Goal: Information Seeking & Learning: Understand process/instructions

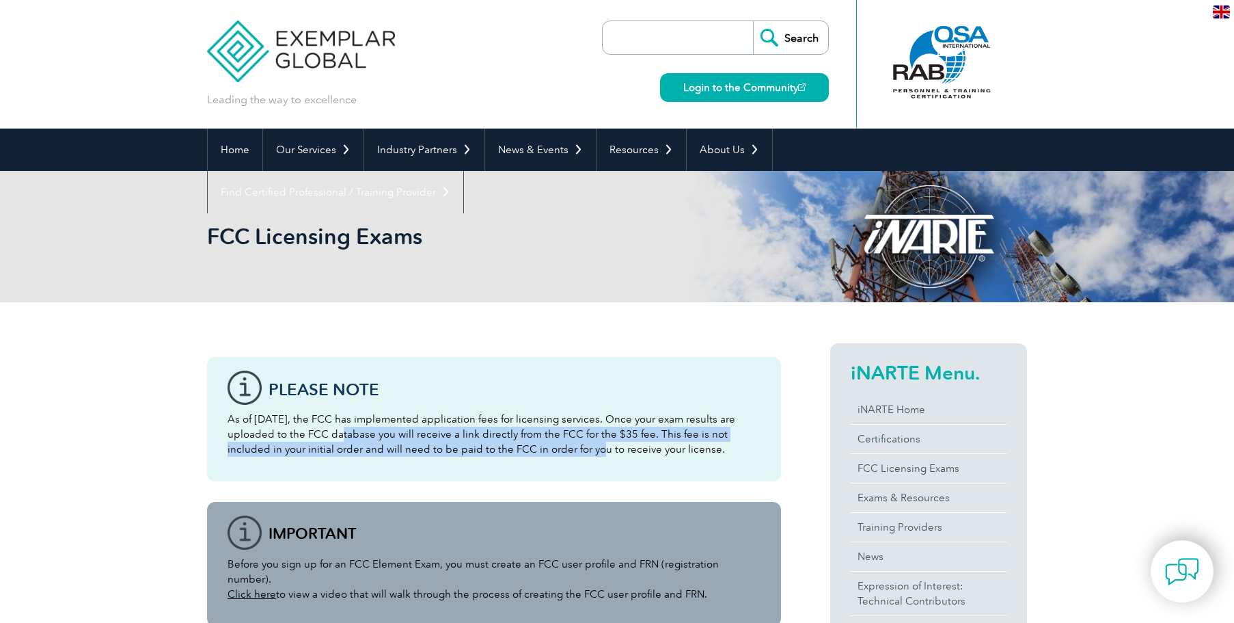
drag, startPoint x: 295, startPoint y: 427, endPoint x: 519, endPoint y: 454, distance: 225.8
click at [519, 454] on p "As of [DATE], the FCC has implemented application fees for licensing services. …" at bounding box center [494, 433] width 533 height 45
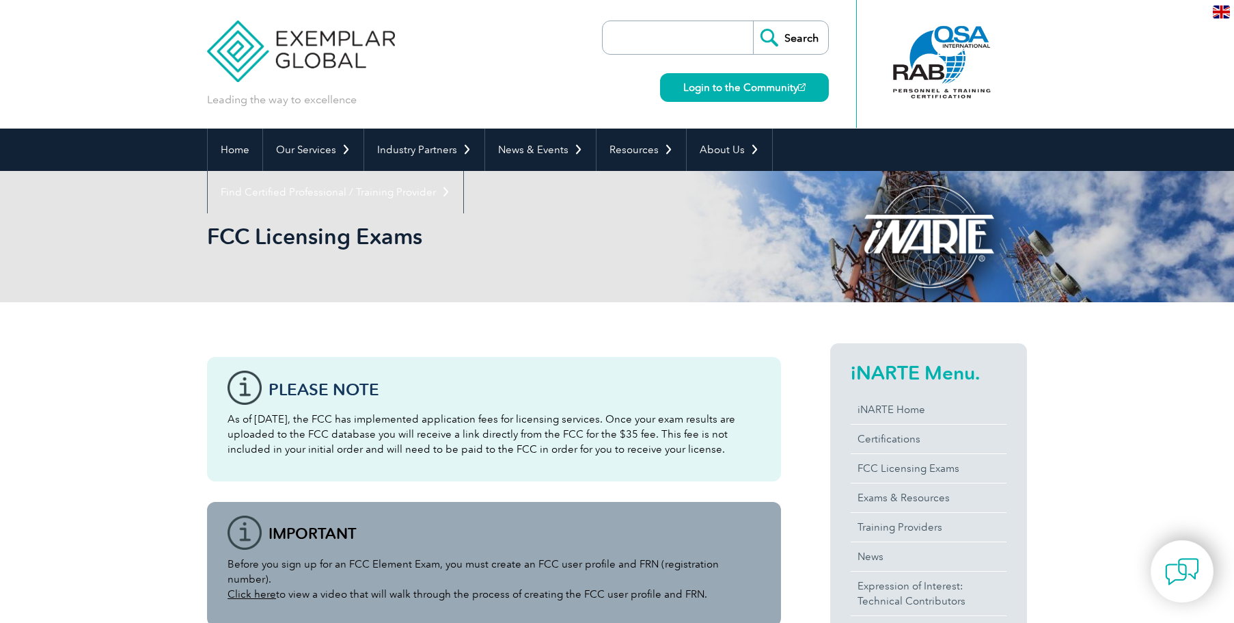
click at [539, 454] on p "As of [DATE], the FCC has implemented application fees for licensing services. …" at bounding box center [494, 433] width 533 height 45
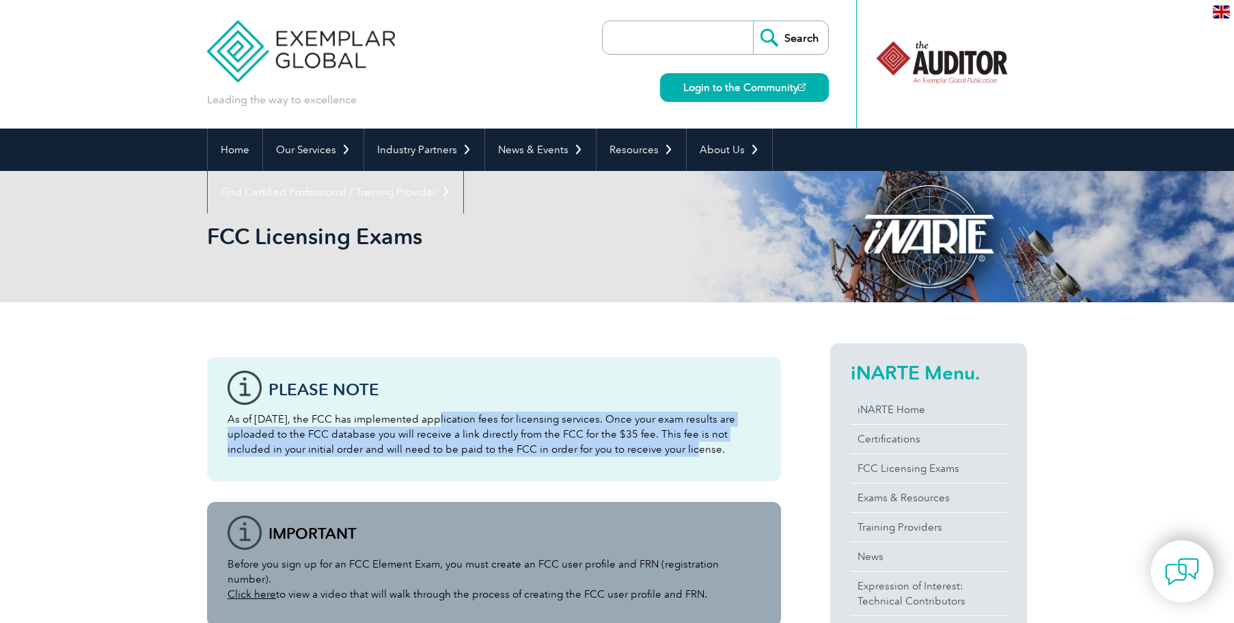
drag, startPoint x: 426, startPoint y: 419, endPoint x: 614, endPoint y: 445, distance: 189.7
click at [614, 445] on p "As of [DATE], the FCC has implemented application fees for licensing services. …" at bounding box center [494, 433] width 533 height 45
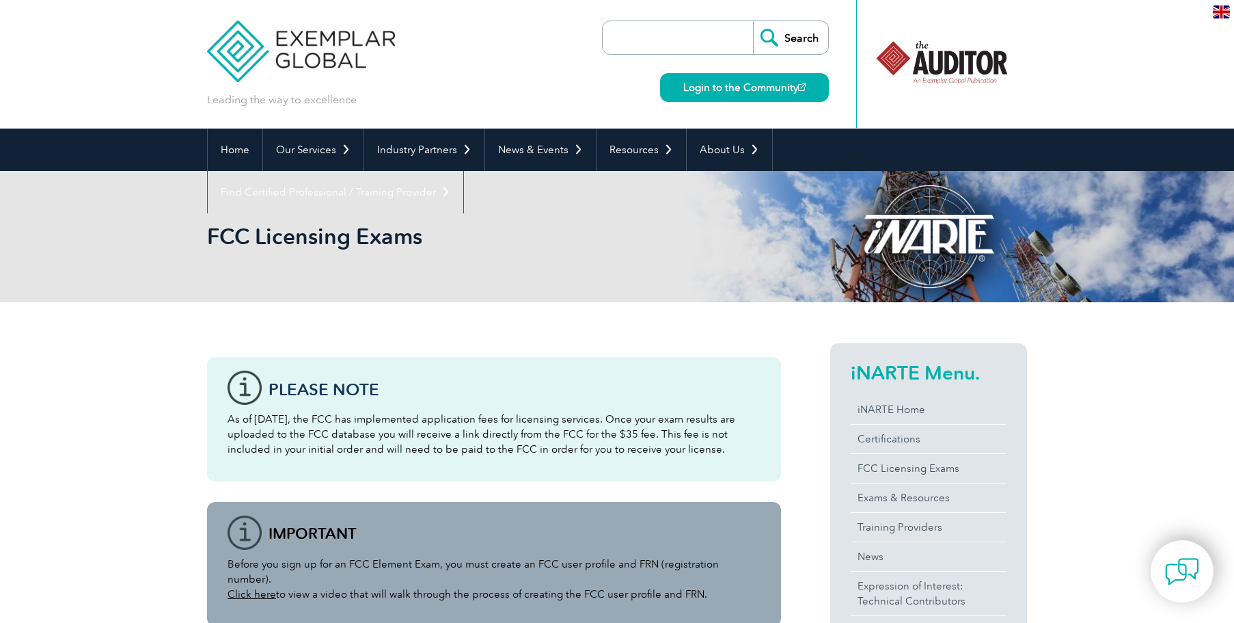
click at [649, 444] on p "As of [DATE], the FCC has implemented application fees for licensing services. …" at bounding box center [494, 433] width 533 height 45
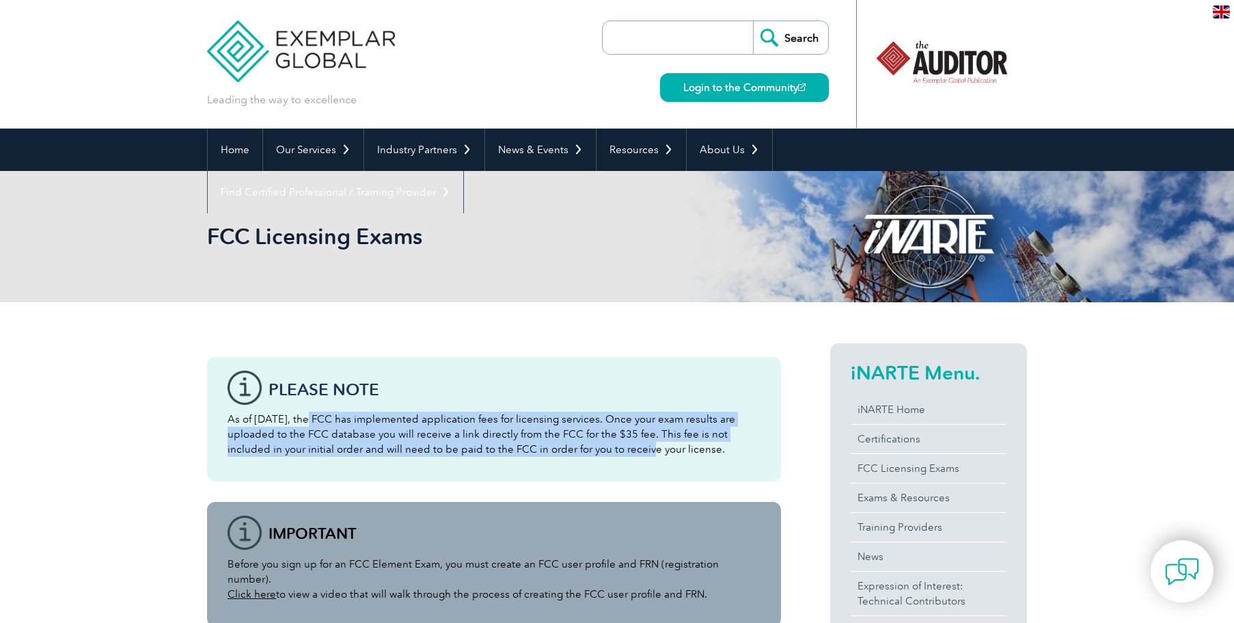
drag, startPoint x: 337, startPoint y: 424, endPoint x: 567, endPoint y: 446, distance: 231.4
click at [567, 446] on p "As of [DATE], the FCC has implemented application fees for licensing services. …" at bounding box center [494, 433] width 533 height 45
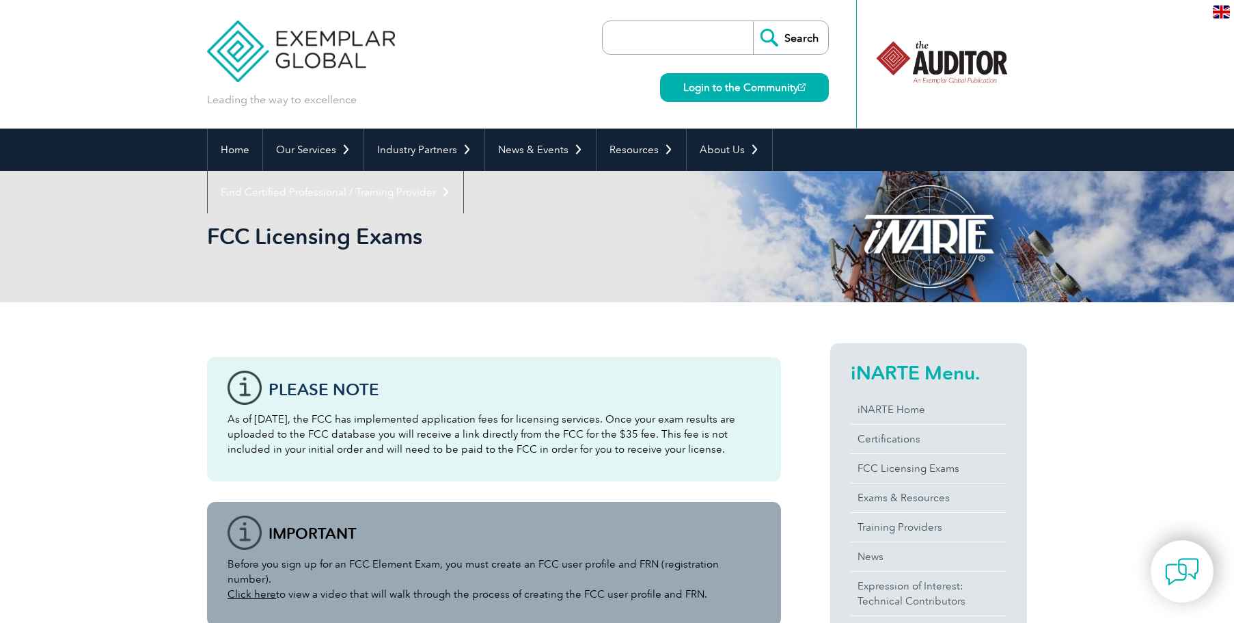
click at [609, 449] on p "As of [DATE], the FCC has implemented application fees for licensing services. …" at bounding box center [494, 433] width 533 height 45
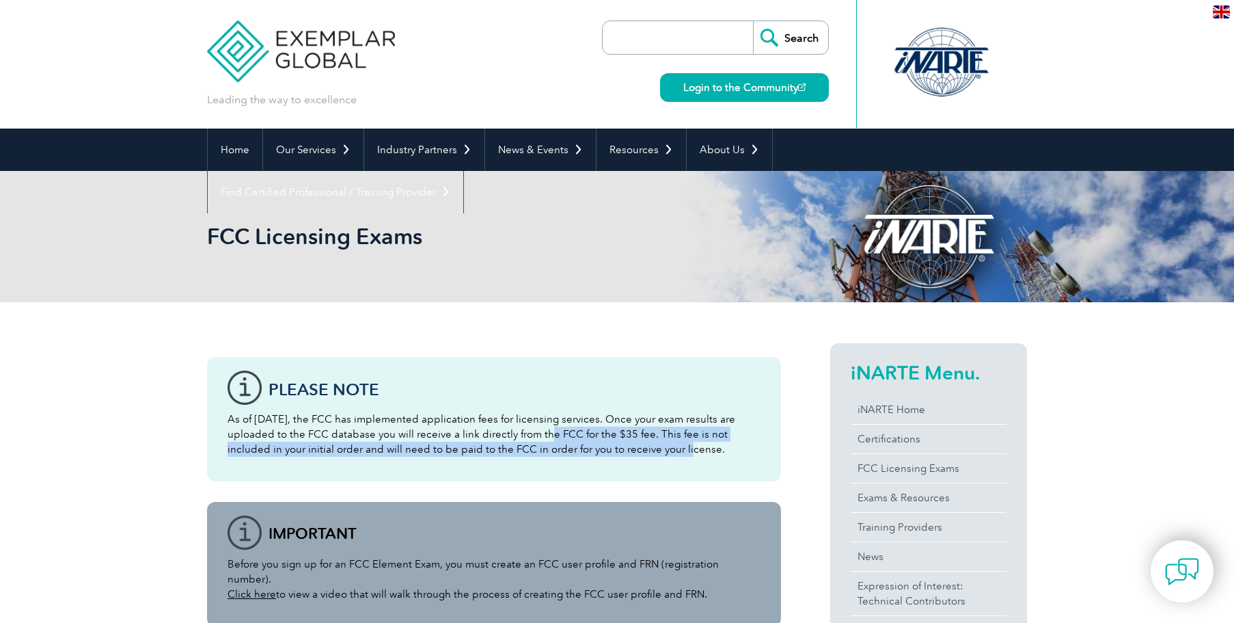
drag, startPoint x: 511, startPoint y: 429, endPoint x: 608, endPoint y: 446, distance: 98.4
click at [608, 446] on p "As of [DATE], the FCC has implemented application fees for licensing services. …" at bounding box center [494, 433] width 533 height 45
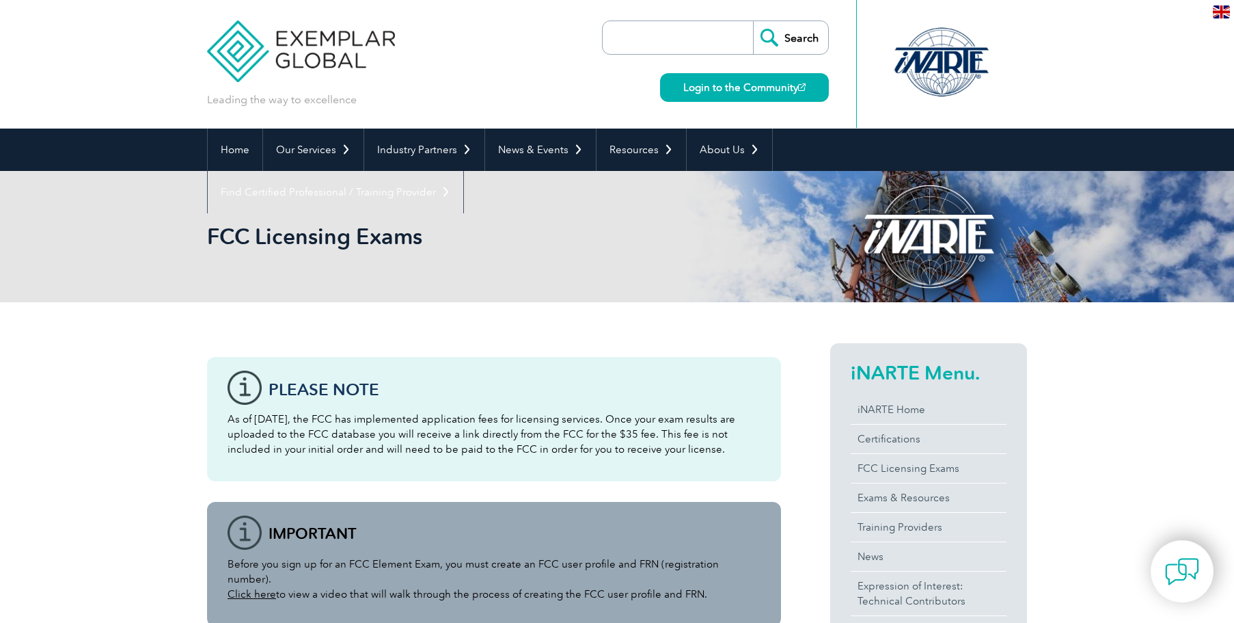
click at [625, 446] on p "As of [DATE], the FCC has implemented application fees for licensing services. …" at bounding box center [494, 433] width 533 height 45
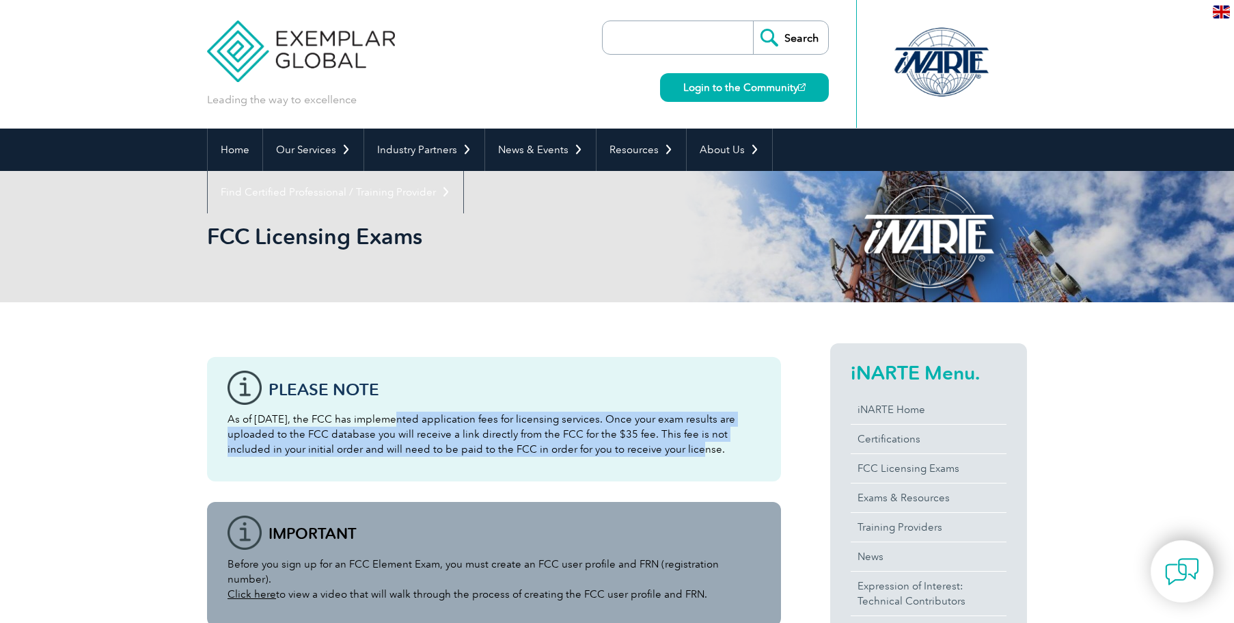
drag, startPoint x: 379, startPoint y: 424, endPoint x: 615, endPoint y: 452, distance: 237.4
click at [615, 452] on p "As of [DATE], the FCC has implemented application fees for licensing services. …" at bounding box center [494, 433] width 533 height 45
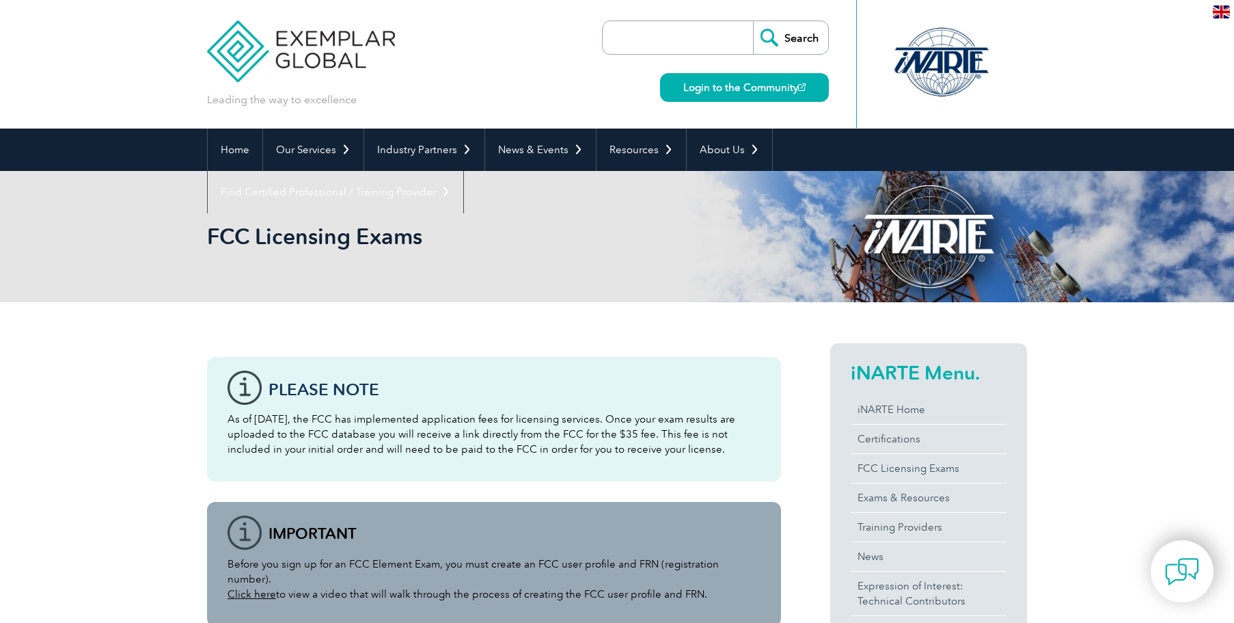
click at [638, 453] on p "As of [DATE], the FCC has implemented application fees for licensing services. …" at bounding box center [494, 433] width 533 height 45
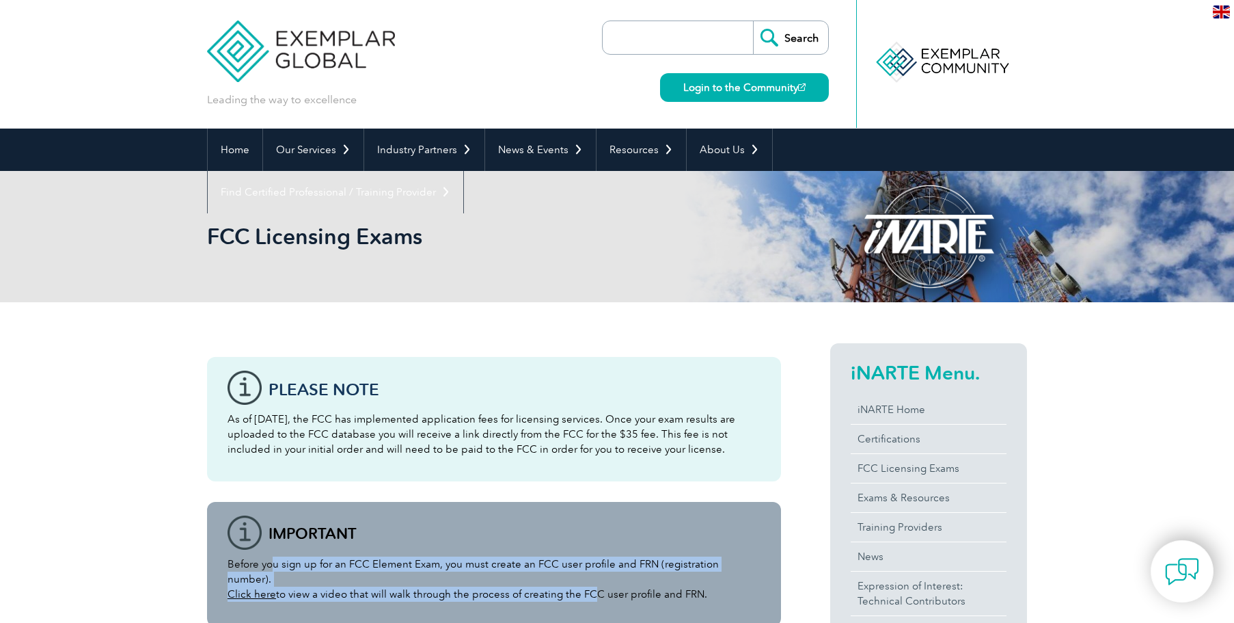
drag, startPoint x: 275, startPoint y: 563, endPoint x: 586, endPoint y: 577, distance: 311.9
click at [586, 577] on p "Before you sign up for an FCC Element Exam, you must create an FCC user profile…" at bounding box center [494, 578] width 533 height 45
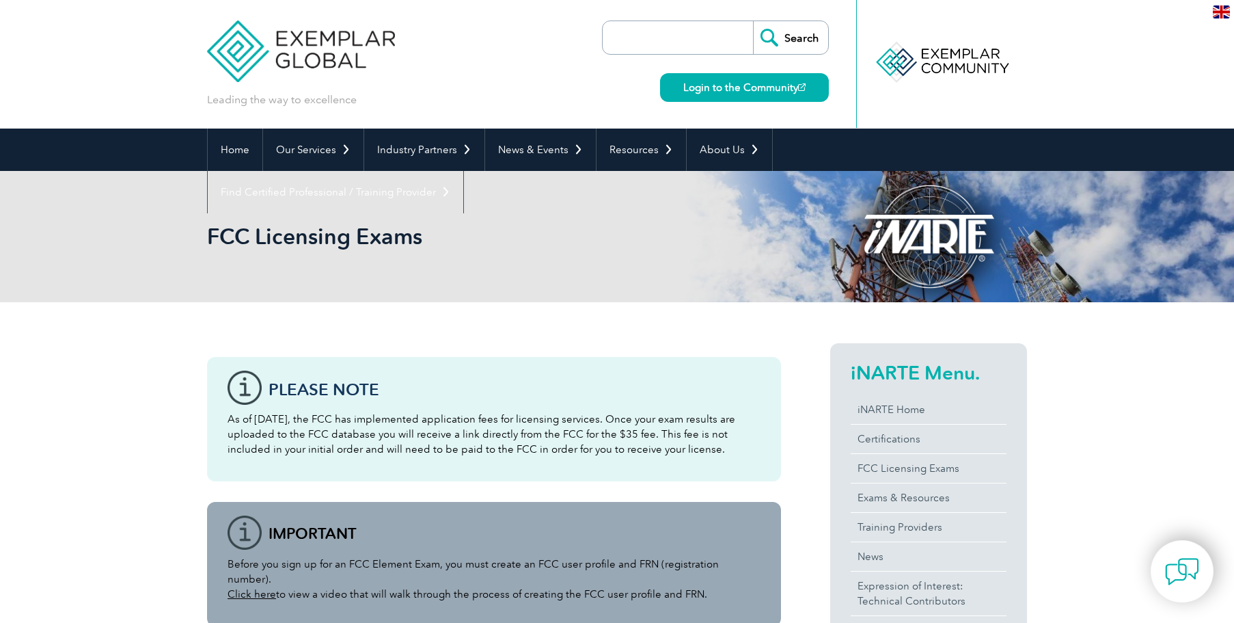
click at [610, 576] on p "Before you sign up for an FCC Element Exam, you must create an FCC user profile…" at bounding box center [494, 578] width 533 height 45
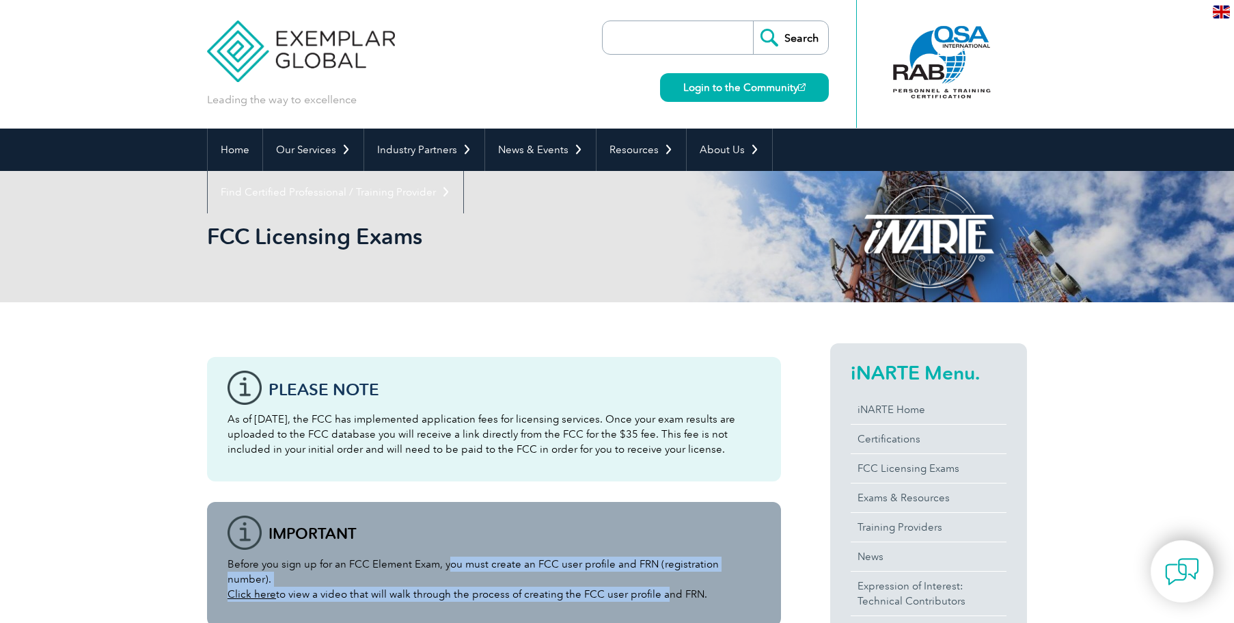
drag, startPoint x: 448, startPoint y: 560, endPoint x: 657, endPoint y: 573, distance: 209.5
click at [657, 573] on p "Before you sign up for an FCC Element Exam, you must create an FCC user profile…" at bounding box center [494, 578] width 533 height 45
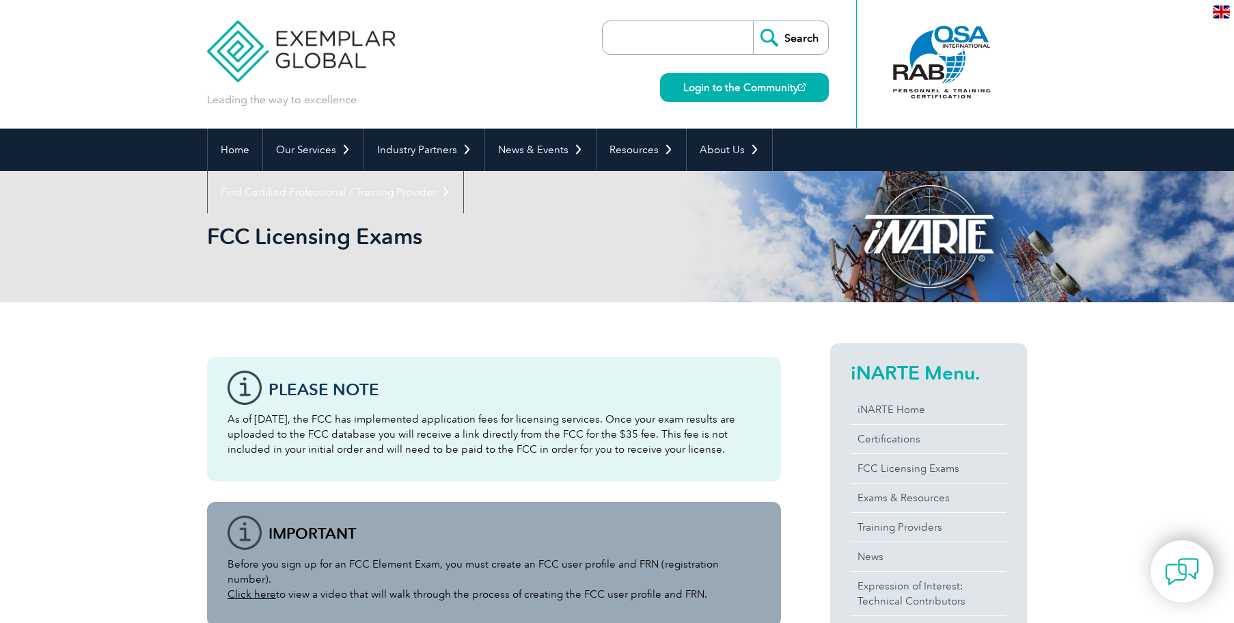
click at [673, 575] on p "Before you sign up for an FCC Element Exam, you must create an FCC user profile…" at bounding box center [494, 578] width 533 height 45
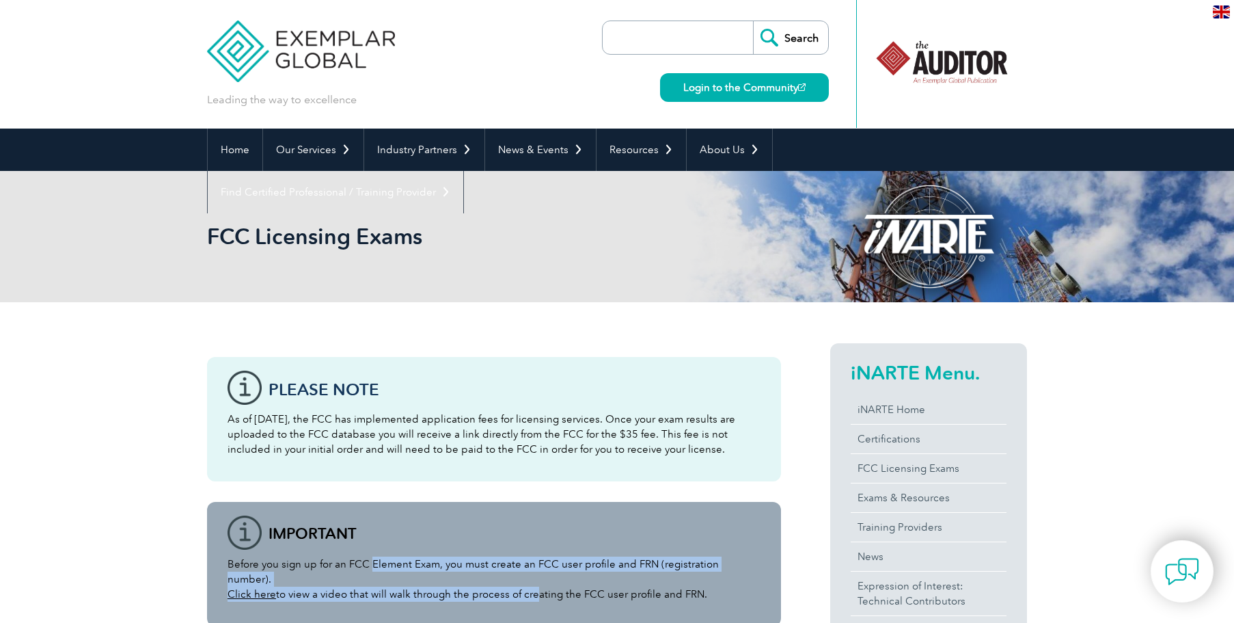
drag, startPoint x: 389, startPoint y: 564, endPoint x: 528, endPoint y: 582, distance: 140.0
click at [528, 582] on p "Before you sign up for an FCC Element Exam, you must create an FCC user profile…" at bounding box center [494, 578] width 533 height 45
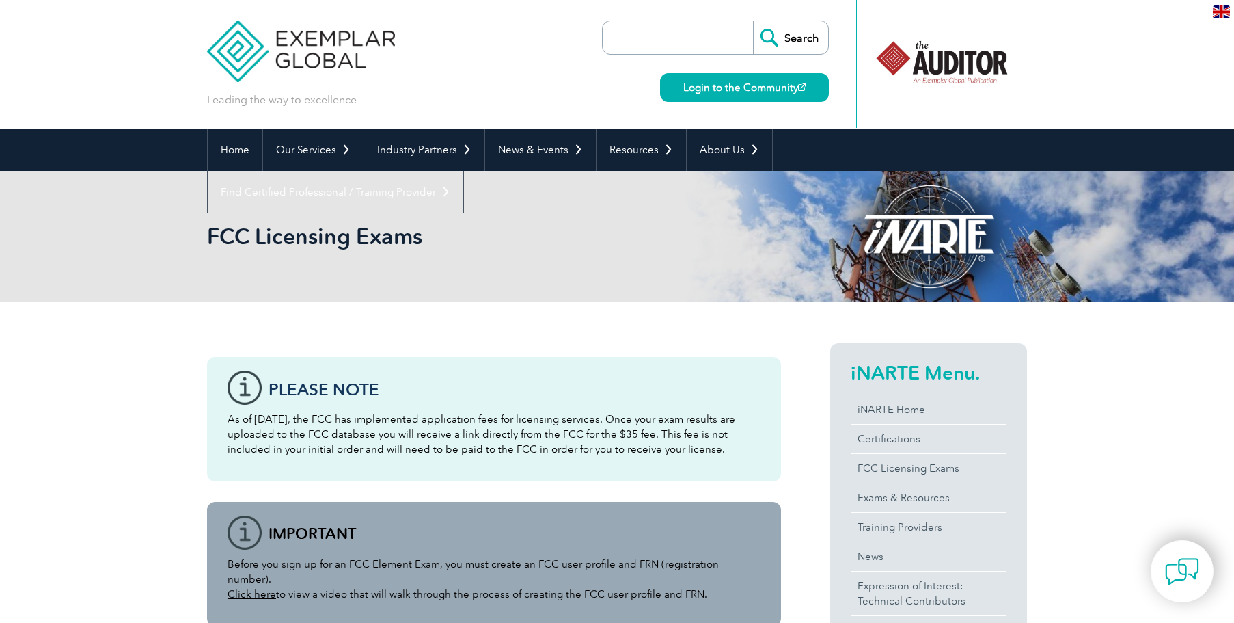
click at [536, 582] on p "Before you sign up for an FCC Element Exam, you must create an FCC user profile…" at bounding box center [494, 578] width 533 height 45
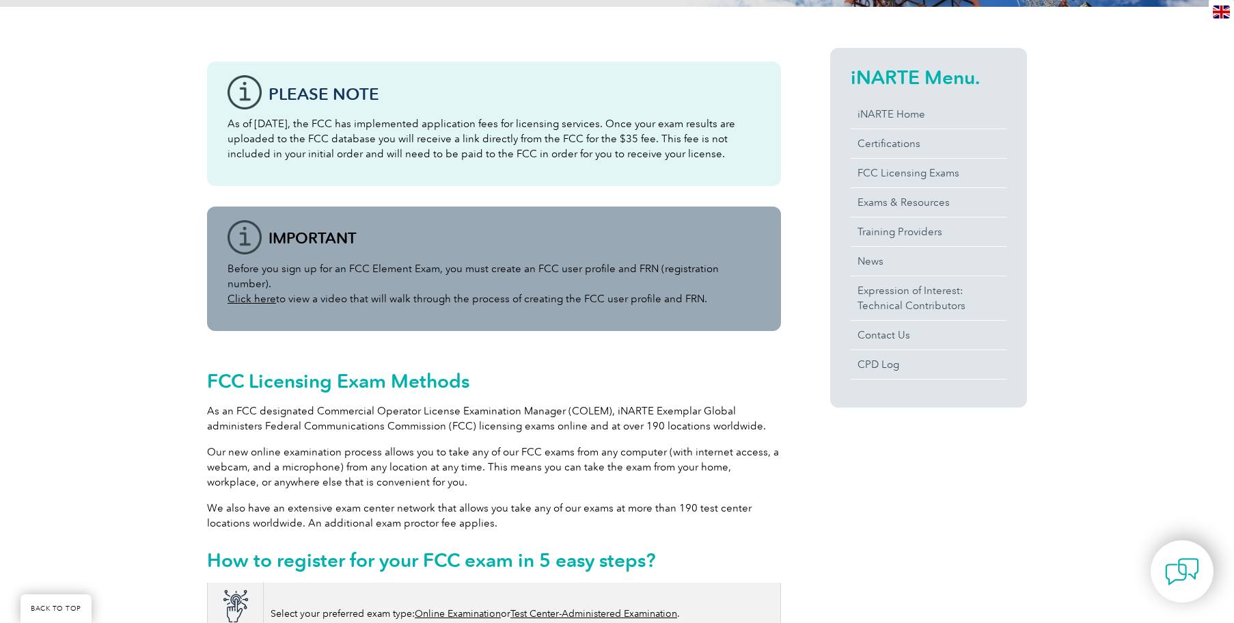
scroll to position [342, 0]
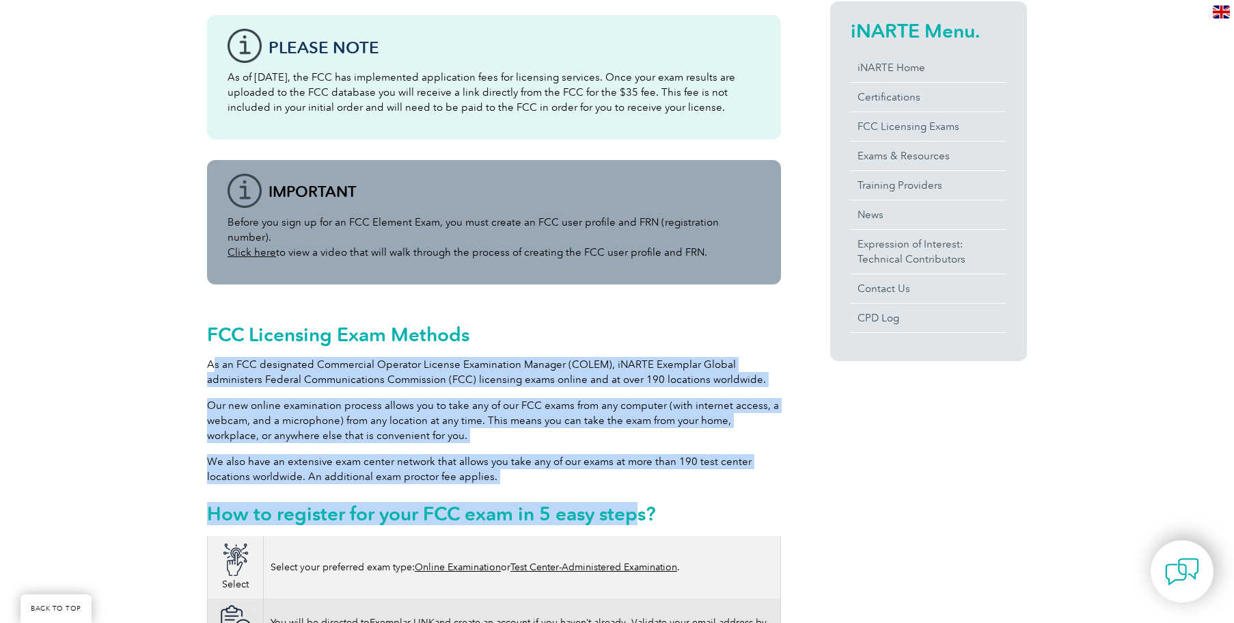
drag, startPoint x: 215, startPoint y: 350, endPoint x: 642, endPoint y: 470, distance: 442.9
click at [642, 470] on div "FCC Licensing Exam Methods As an FCC designated Commercial Operator License Exa…" at bounding box center [494, 420] width 574 height 231
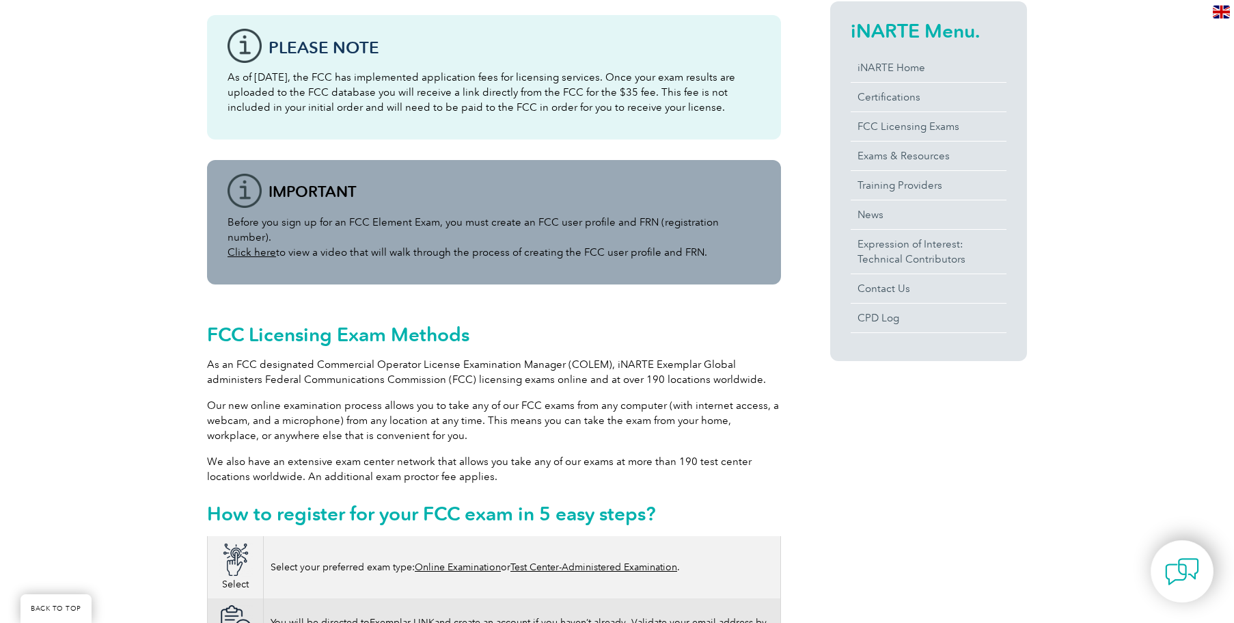
click at [667, 469] on div "FCC Licensing Exam Methods As an FCC designated Commercial Operator License Exa…" at bounding box center [494, 420] width 574 height 231
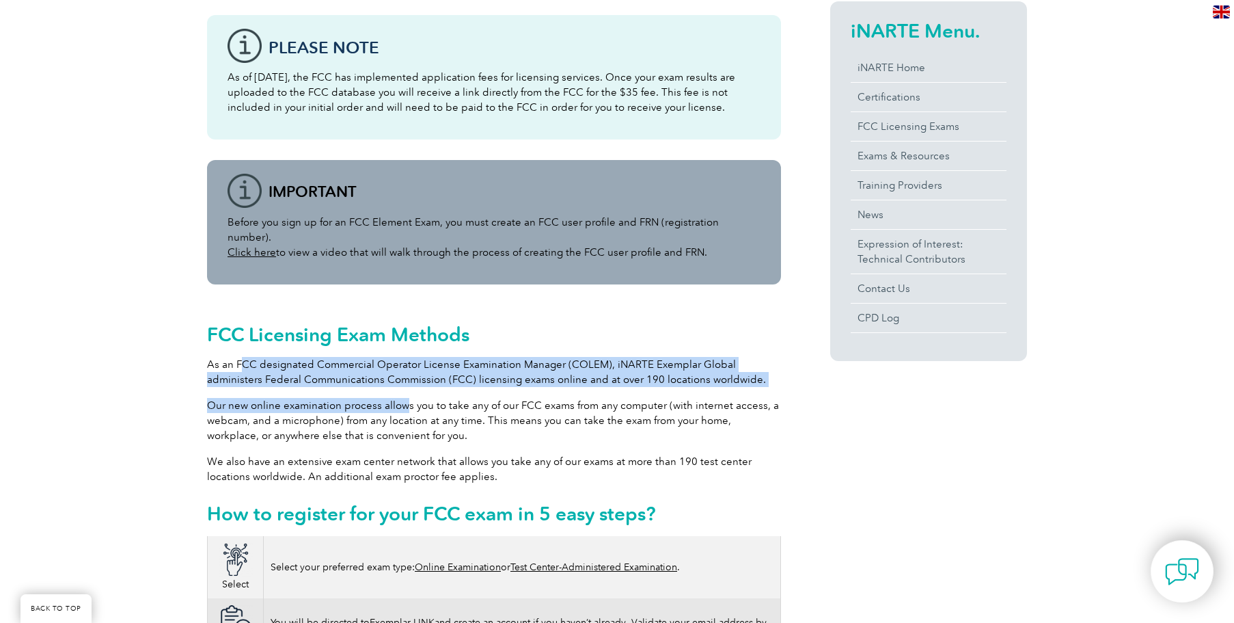
drag, startPoint x: 239, startPoint y: 355, endPoint x: 404, endPoint y: 375, distance: 166.7
click at [404, 375] on div "FCC Licensing Exam Methods As an FCC designated Commercial Operator License Exa…" at bounding box center [494, 420] width 574 height 231
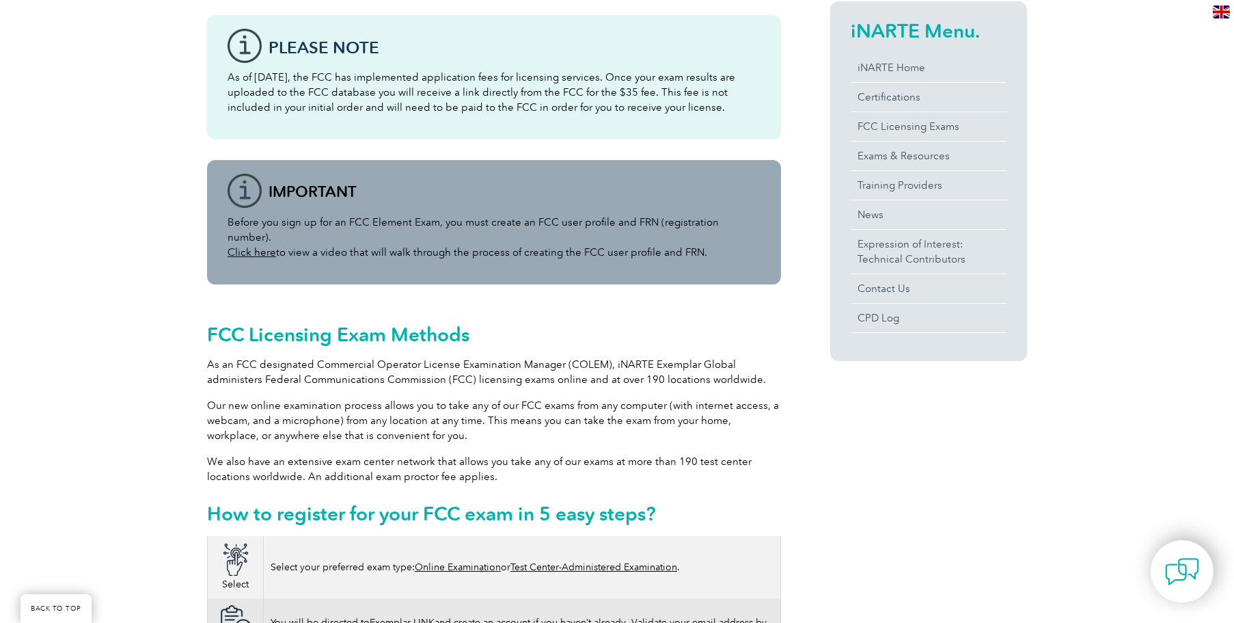
click at [474, 403] on p "Our new online examination process allows you to take any of our FCC exams from…" at bounding box center [494, 420] width 574 height 45
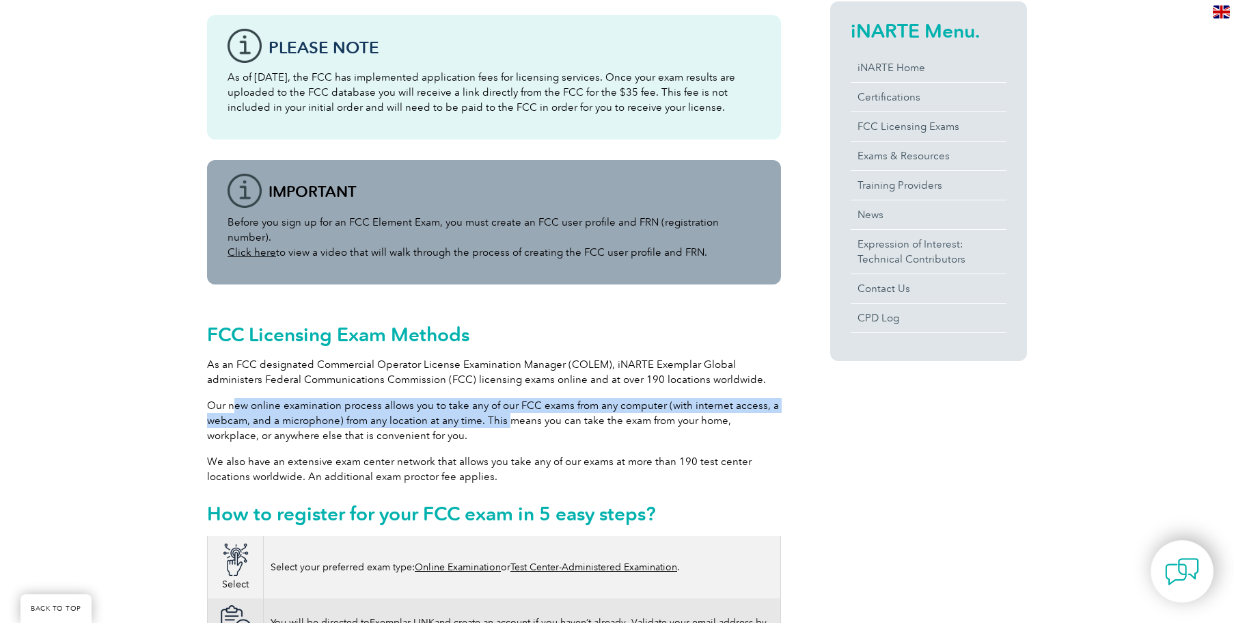
drag, startPoint x: 235, startPoint y: 391, endPoint x: 503, endPoint y: 411, distance: 268.7
click at [503, 411] on p "Our new online examination process allows you to take any of our FCC exams from…" at bounding box center [494, 420] width 574 height 45
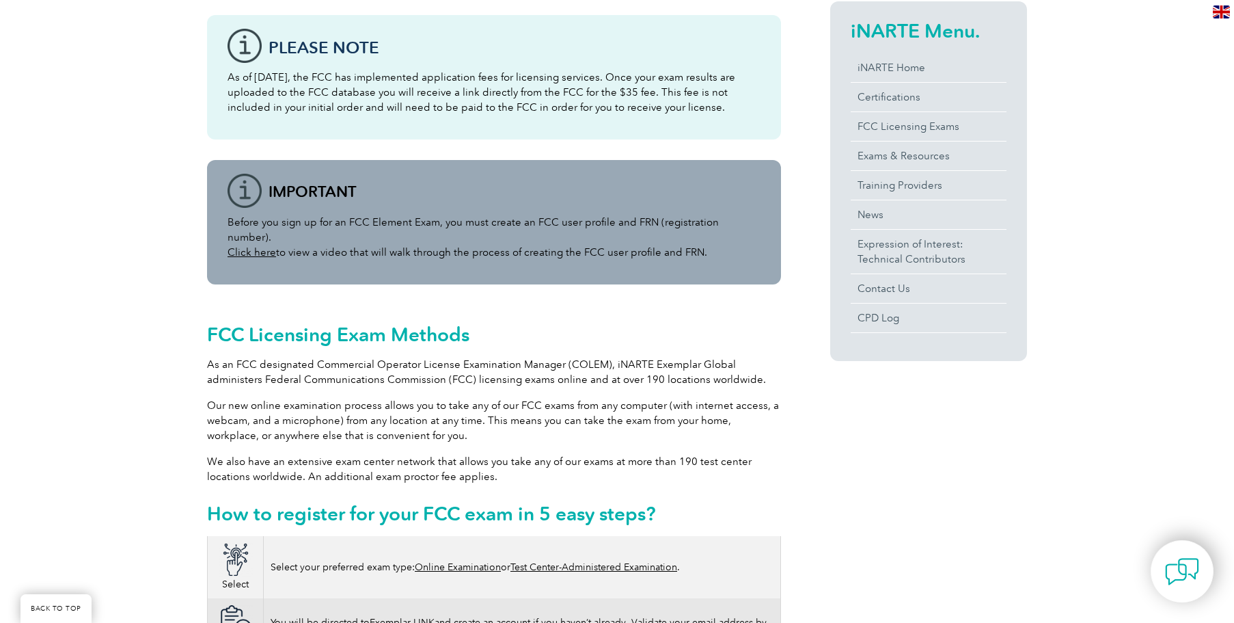
click at [536, 426] on p "Our new online examination process allows you to take any of our FCC exams from…" at bounding box center [494, 420] width 574 height 45
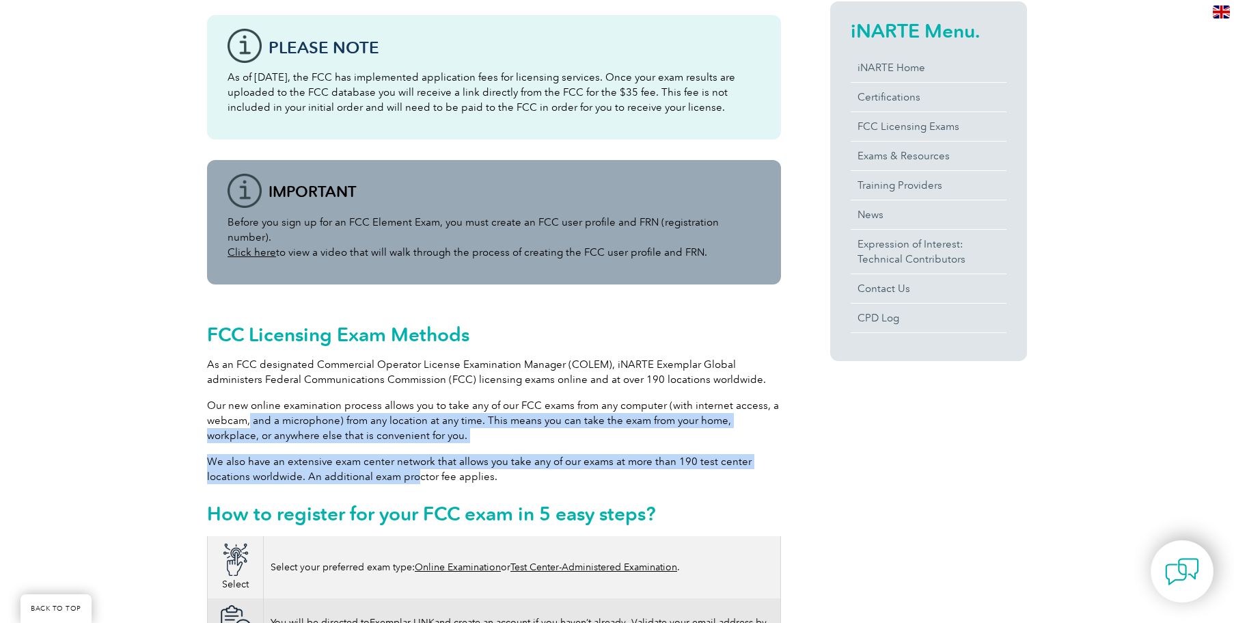
drag, startPoint x: 260, startPoint y: 407, endPoint x: 437, endPoint y: 457, distance: 184.1
click at [418, 454] on div "FCC Licensing Exam Methods As an FCC designated Commercial Operator License Exa…" at bounding box center [494, 420] width 574 height 231
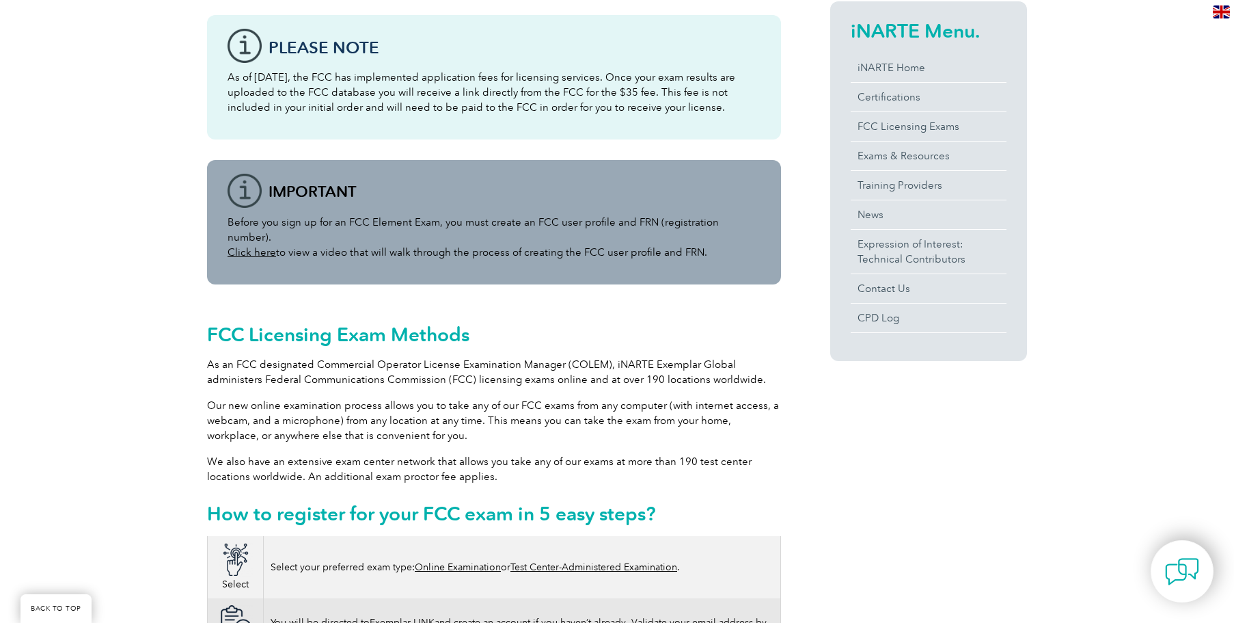
click at [448, 459] on p "We also have an extensive exam center network that allows you take any of our e…" at bounding box center [494, 469] width 574 height 30
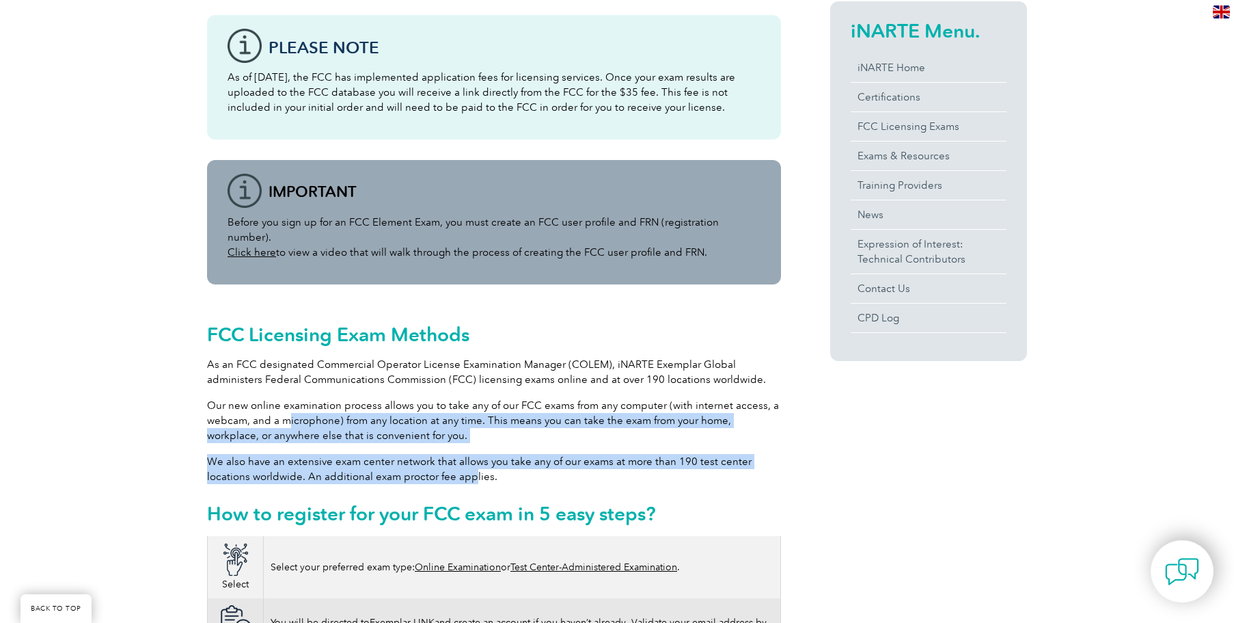
drag, startPoint x: 470, startPoint y: 454, endPoint x: 289, endPoint y: 411, distance: 185.5
click at [289, 411] on div "FCC Licensing Exam Methods As an FCC designated Commercial Operator License Exa…" at bounding box center [494, 420] width 574 height 231
click at [289, 411] on p "Our new online examination process allows you to take any of our FCC exams from…" at bounding box center [494, 420] width 574 height 45
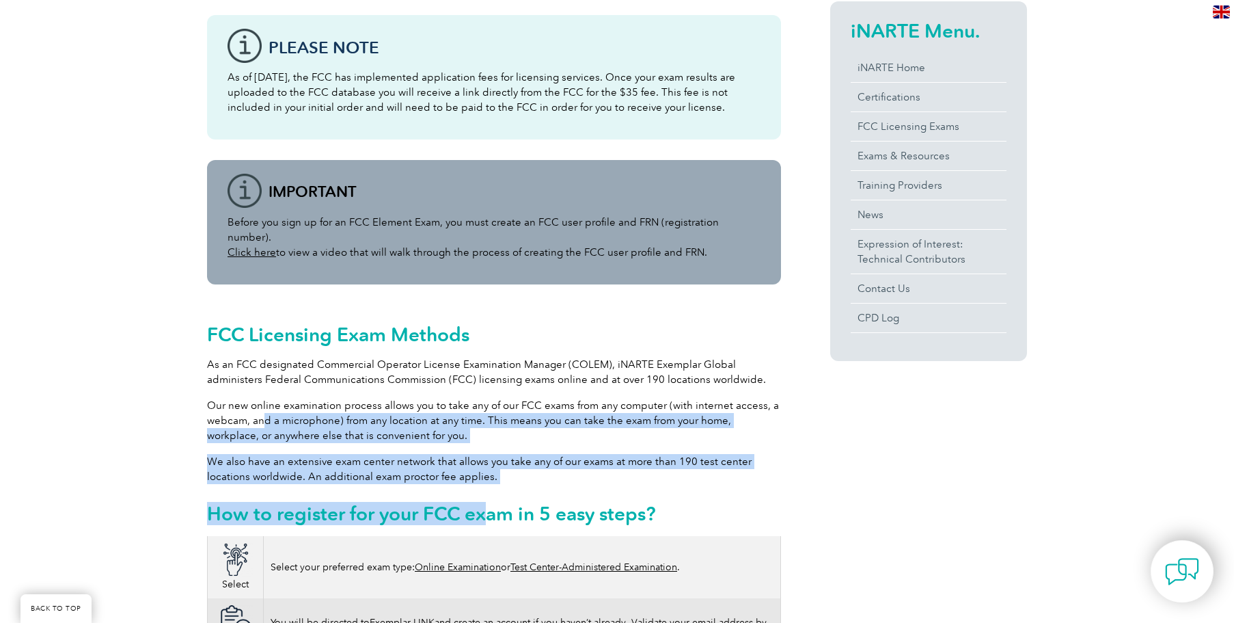
drag, startPoint x: 266, startPoint y: 410, endPoint x: 490, endPoint y: 472, distance: 232.6
click at [490, 472] on div "FCC Licensing Exam Methods As an FCC designated Commercial Operator License Exa…" at bounding box center [494, 420] width 574 height 231
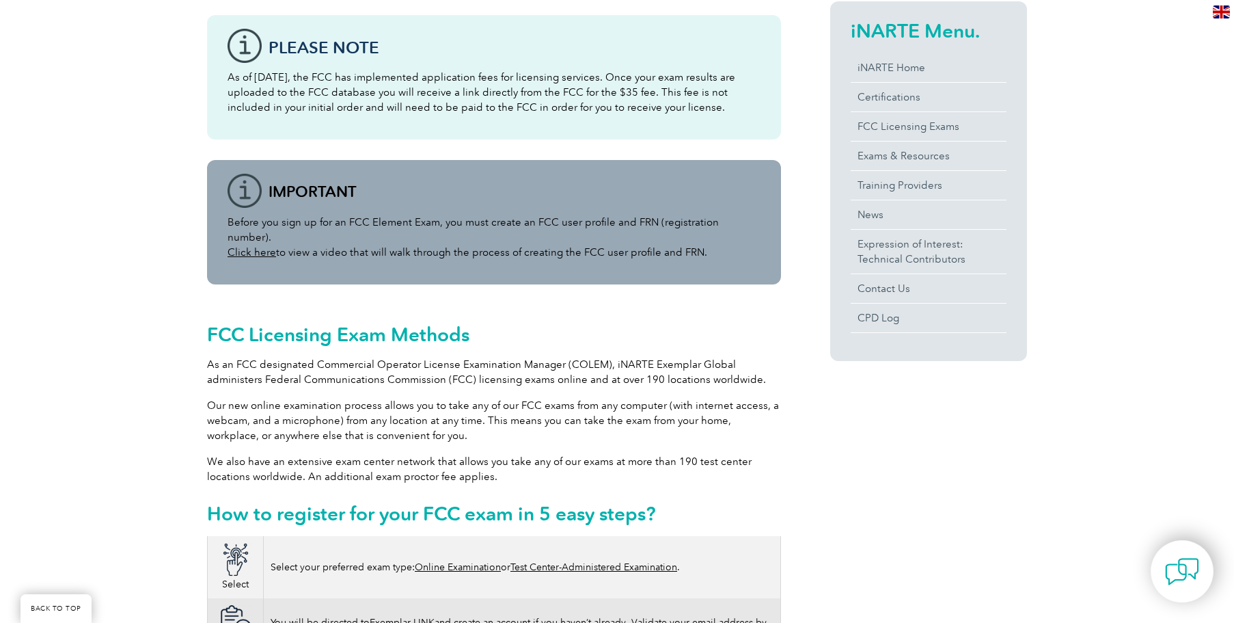
click at [491, 471] on div "FCC Licensing Exam Methods As an FCC designated Commercial Operator License Exa…" at bounding box center [494, 420] width 574 height 231
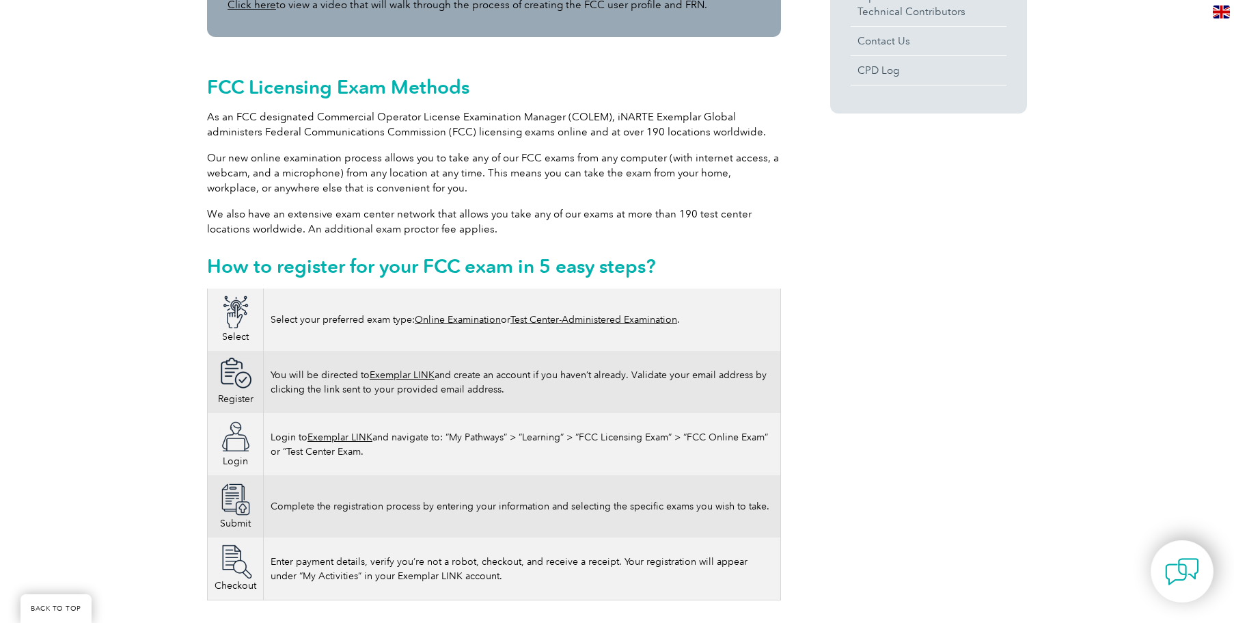
scroll to position [615, 0]
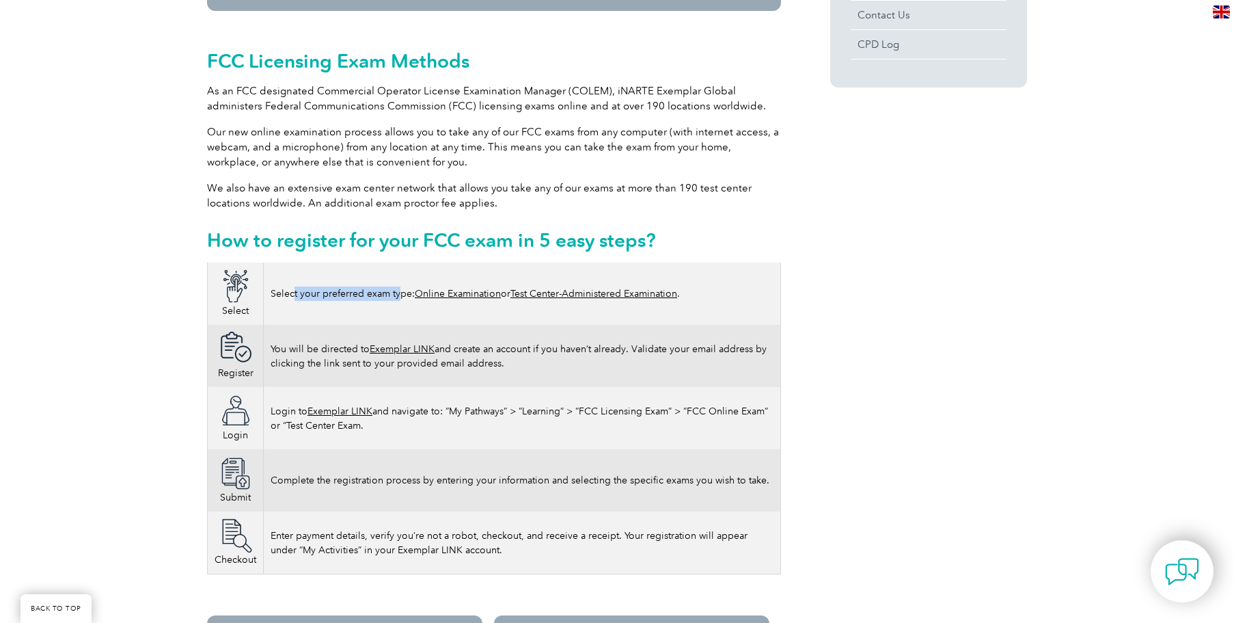
drag, startPoint x: 295, startPoint y: 280, endPoint x: 401, endPoint y: 280, distance: 106.6
click at [401, 280] on td "Select your preferred exam type: Online Examination or Test Center-Administered…" at bounding box center [522, 293] width 517 height 62
click at [459, 293] on td "Select your preferred exam type: Online Examination or Test Center-Administered…" at bounding box center [522, 293] width 517 height 62
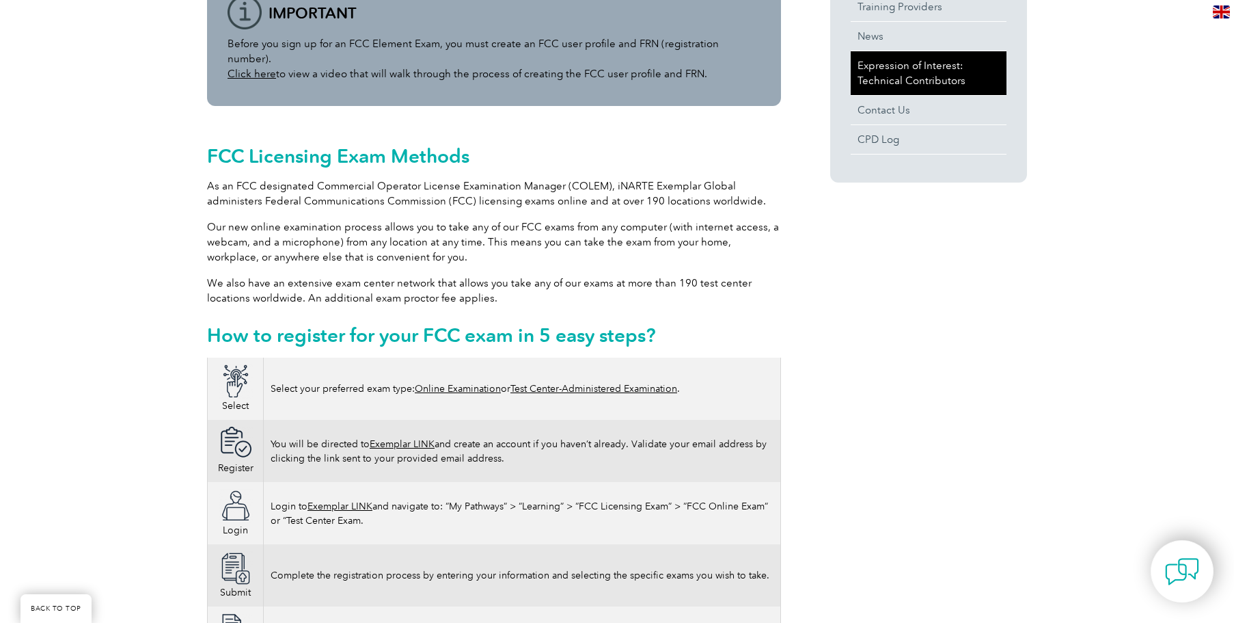
scroll to position [410, 0]
